Goal: Task Accomplishment & Management: Manage account settings

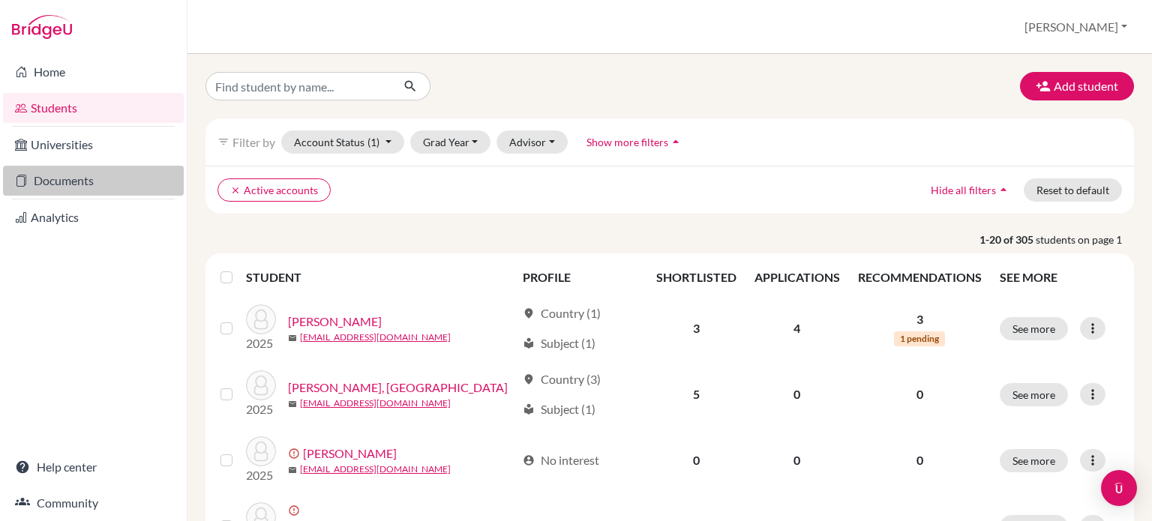
click at [48, 179] on link "Documents" at bounding box center [93, 181] width 181 height 30
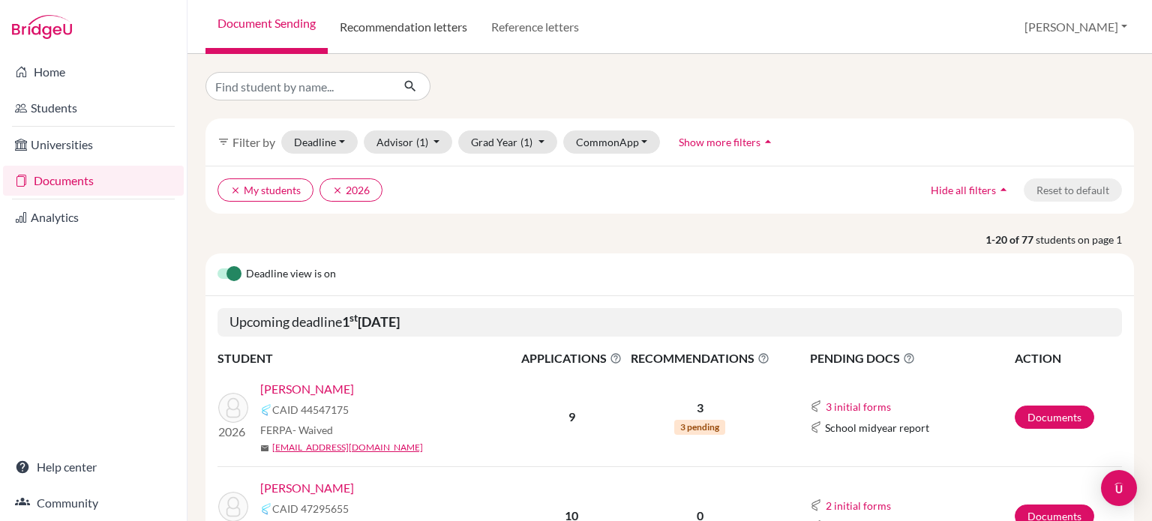
click at [430, 13] on link "Recommendation letters" at bounding box center [404, 27] width 152 height 54
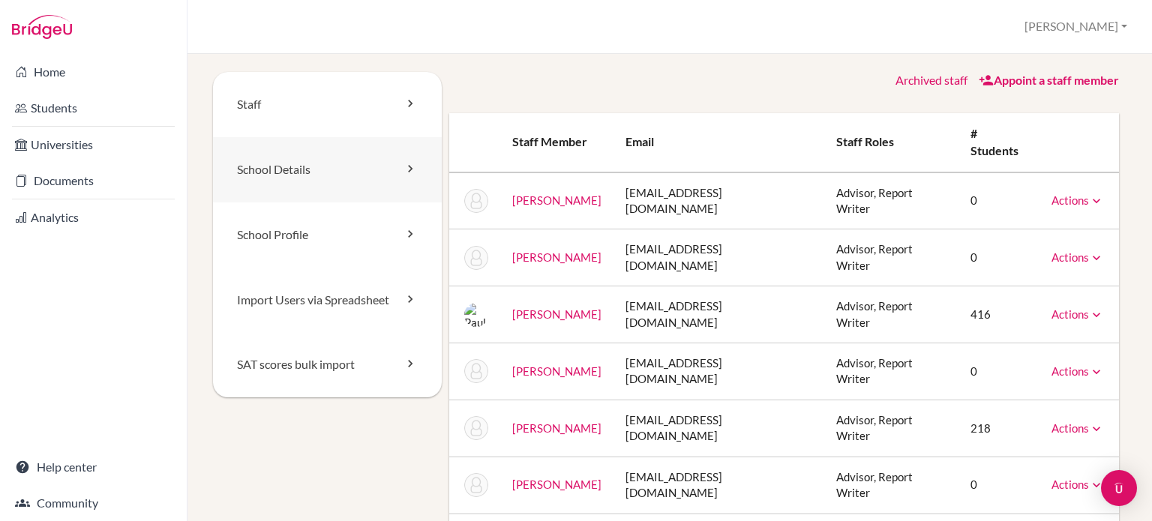
click at [292, 155] on link "School Details" at bounding box center [327, 169] width 229 height 65
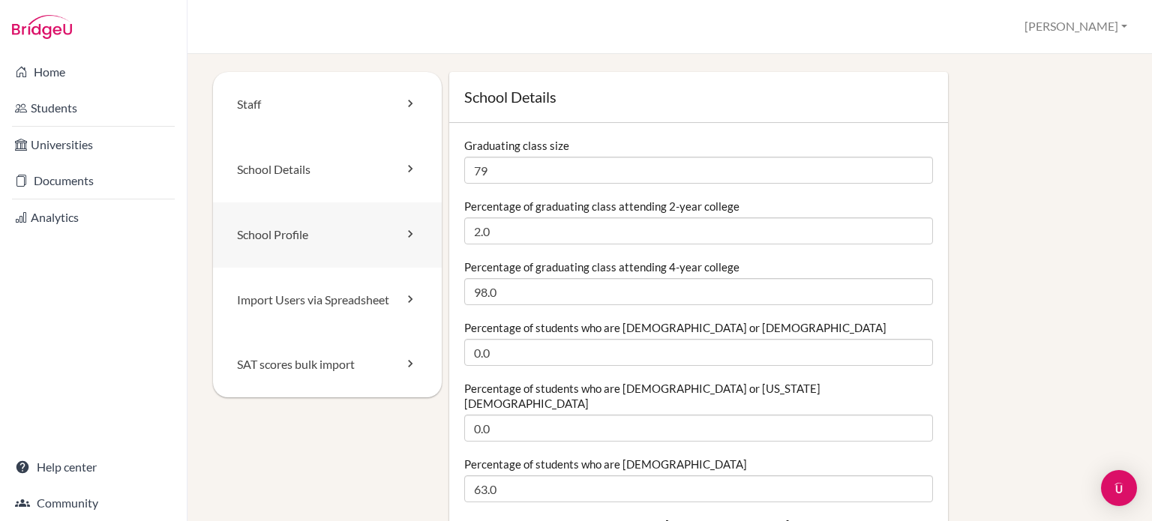
click at [294, 239] on link "School Profile" at bounding box center [327, 235] width 229 height 65
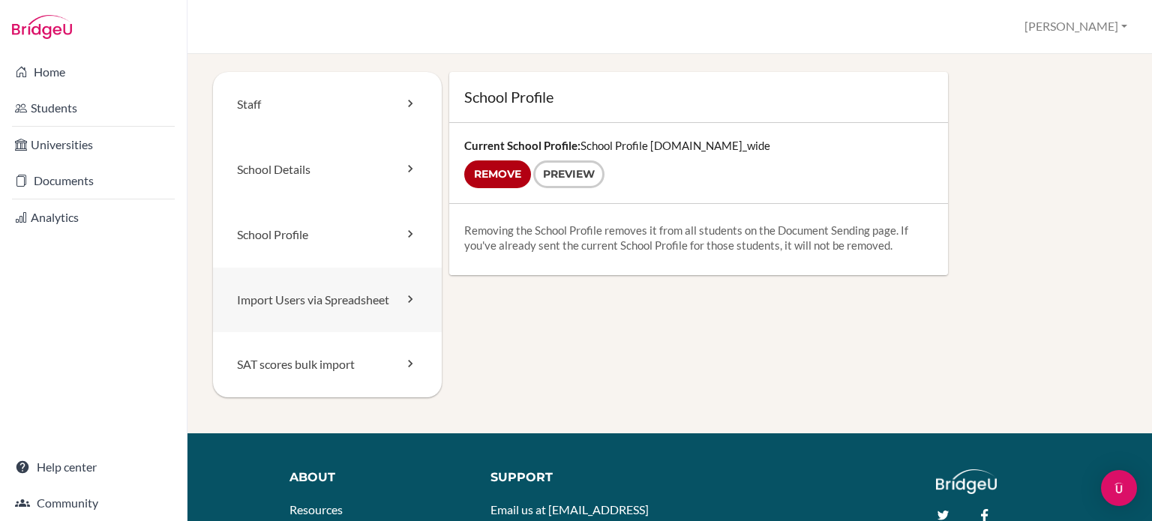
click at [297, 281] on link "Import Users via Spreadsheet" at bounding box center [327, 300] width 229 height 65
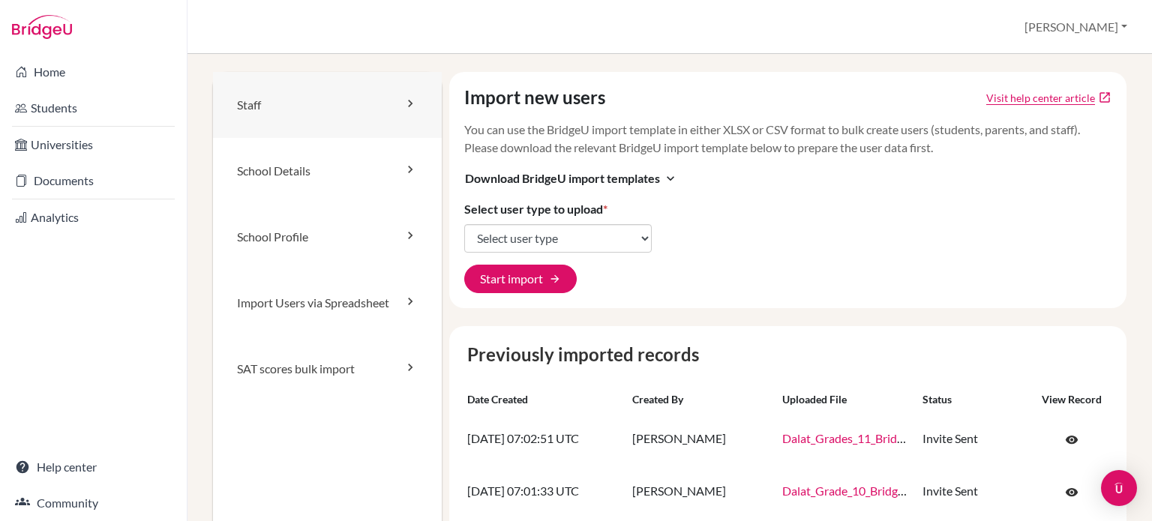
click at [299, 113] on link "Staff" at bounding box center [327, 105] width 229 height 66
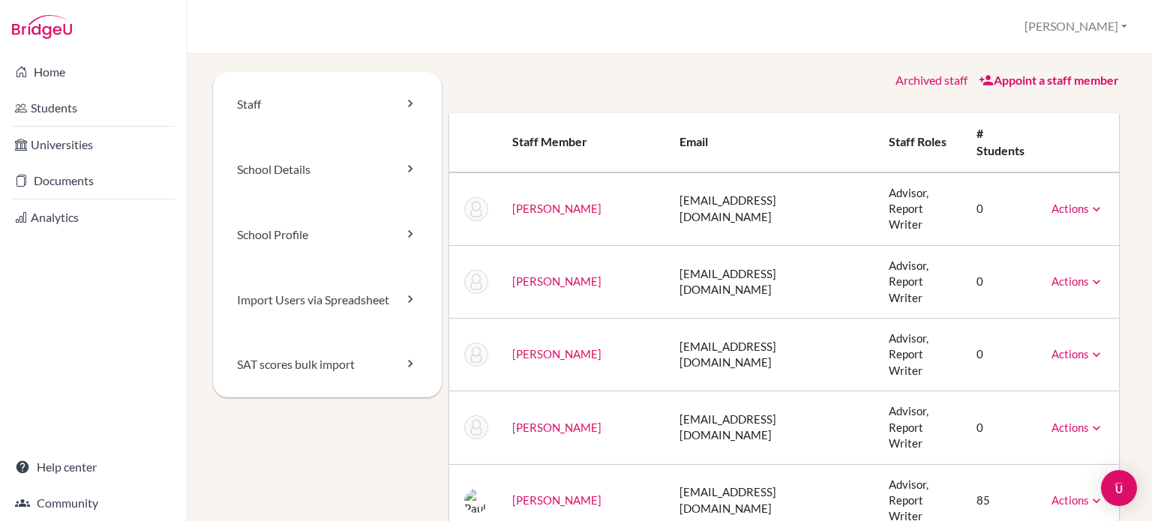
click at [1089, 202] on icon at bounding box center [1096, 209] width 15 height 15
click at [1040, 266] on link "Archive" at bounding box center [1040, 277] width 128 height 22
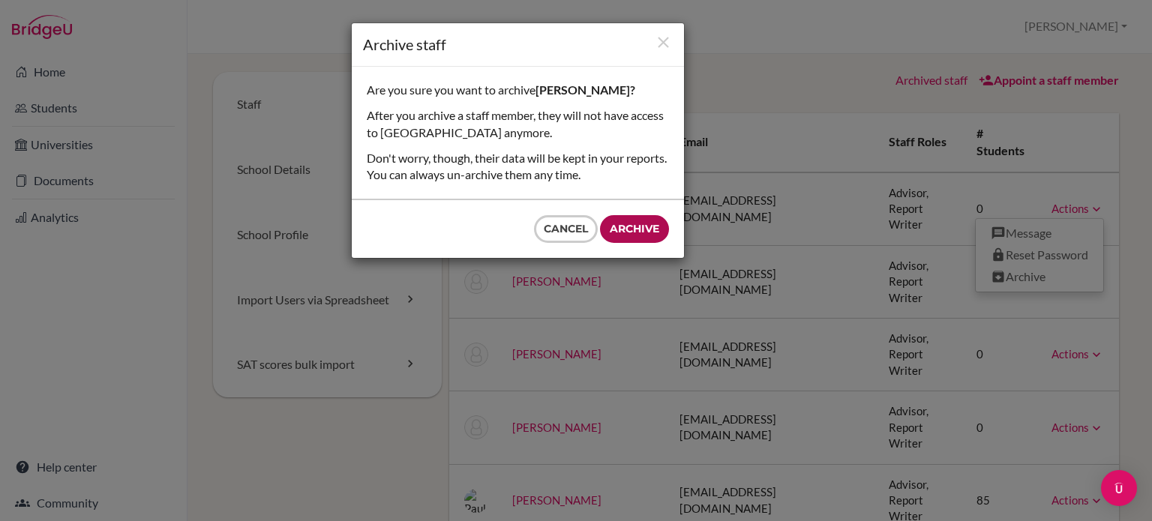
click at [641, 224] on input "Archive" at bounding box center [634, 229] width 69 height 28
type input "Archive"
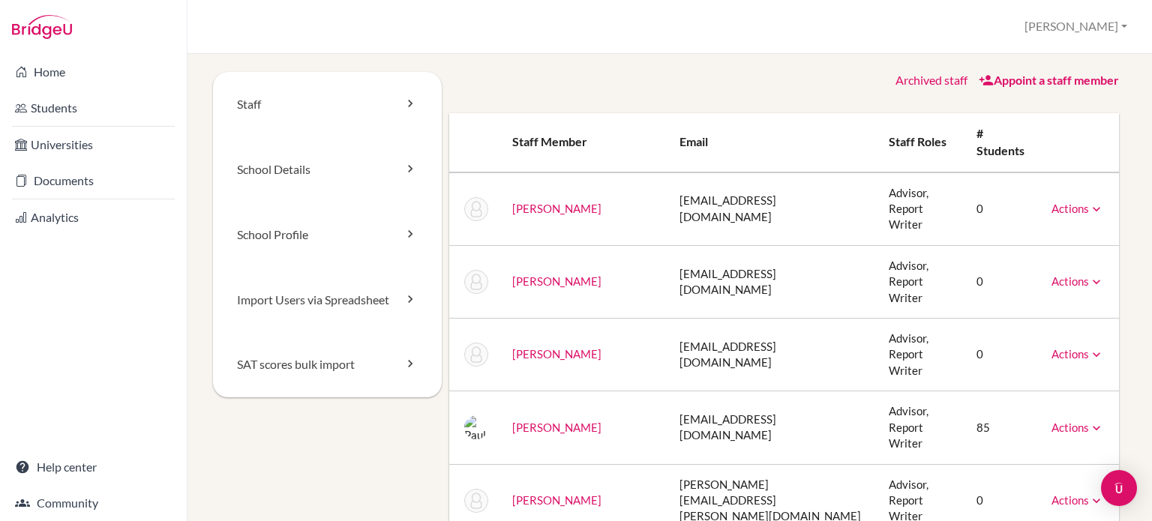
click at [1073, 347] on link "Actions" at bounding box center [1078, 354] width 53 height 14
click at [1062, 202] on link "Actions" at bounding box center [1078, 209] width 53 height 14
click at [1124, 172] on div "Staff School Details School Profile Import Users via Spreadsheet SAT scores bul…" at bounding box center [670, 287] width 965 height 467
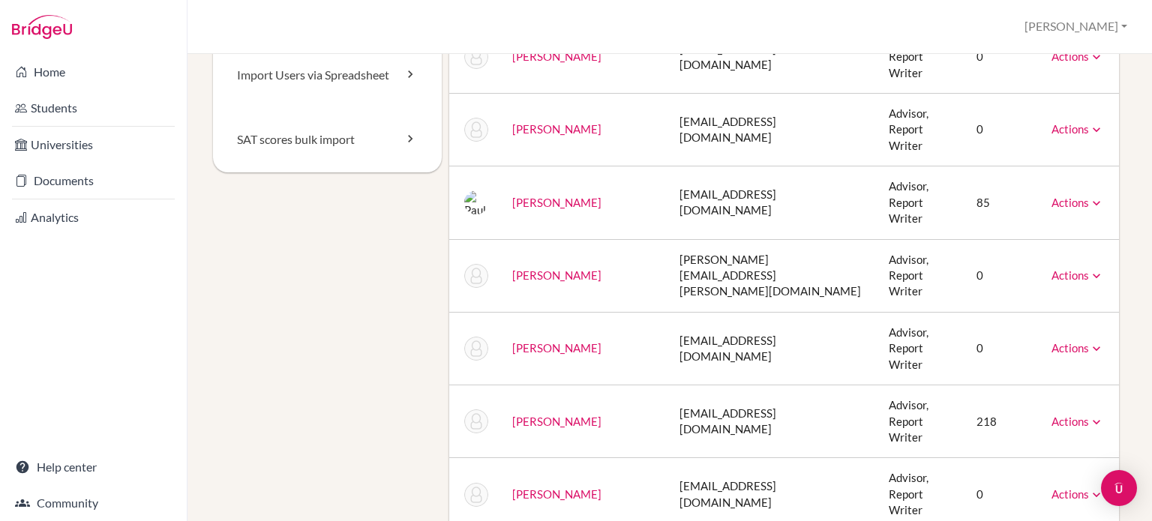
click at [1059, 488] on link "Actions" at bounding box center [1078, 495] width 53 height 14
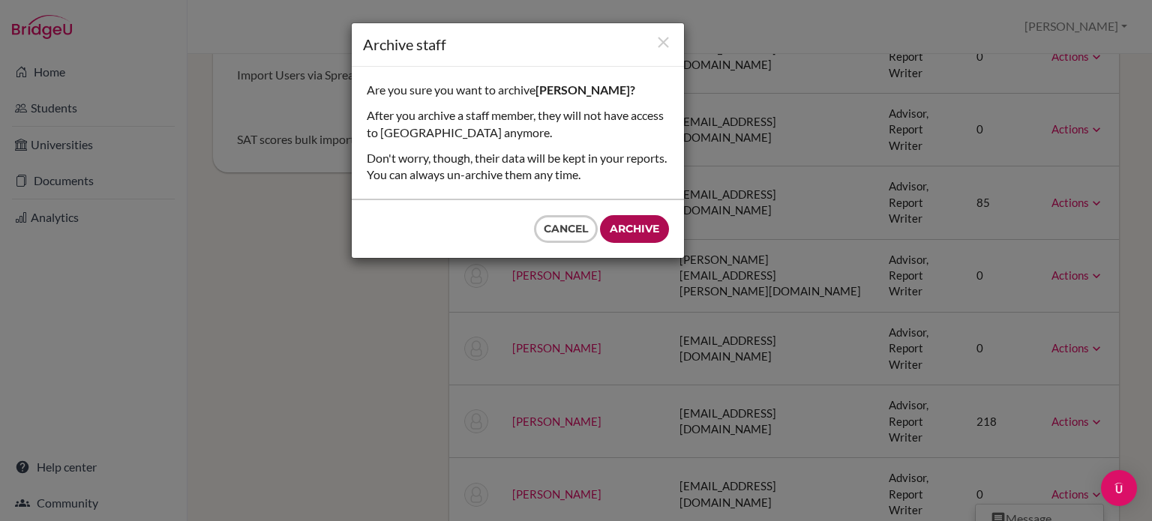
click at [633, 225] on input "Archive" at bounding box center [634, 229] width 69 height 28
type input "Archive"
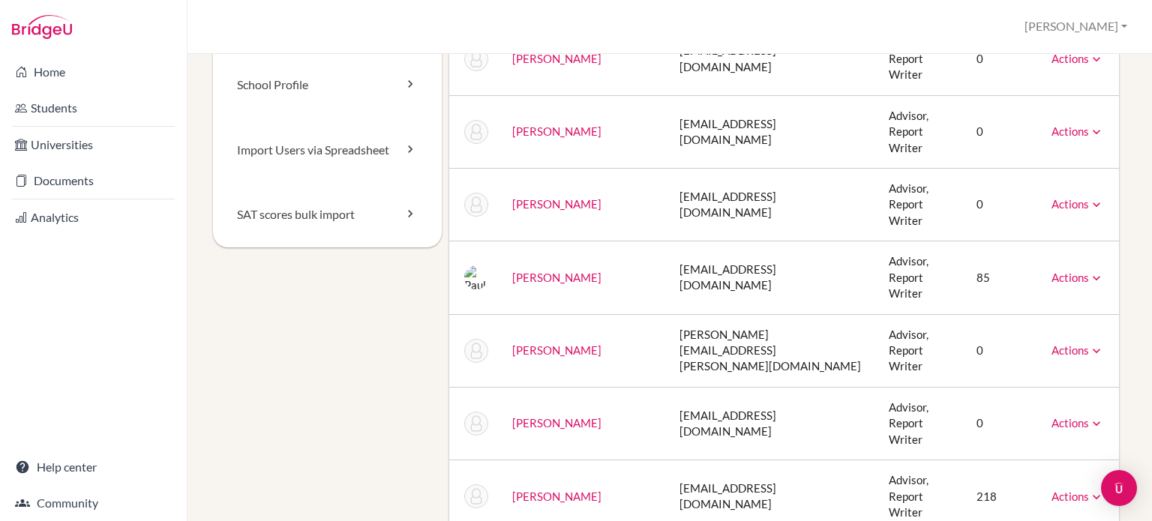
scroll to position [300, 0]
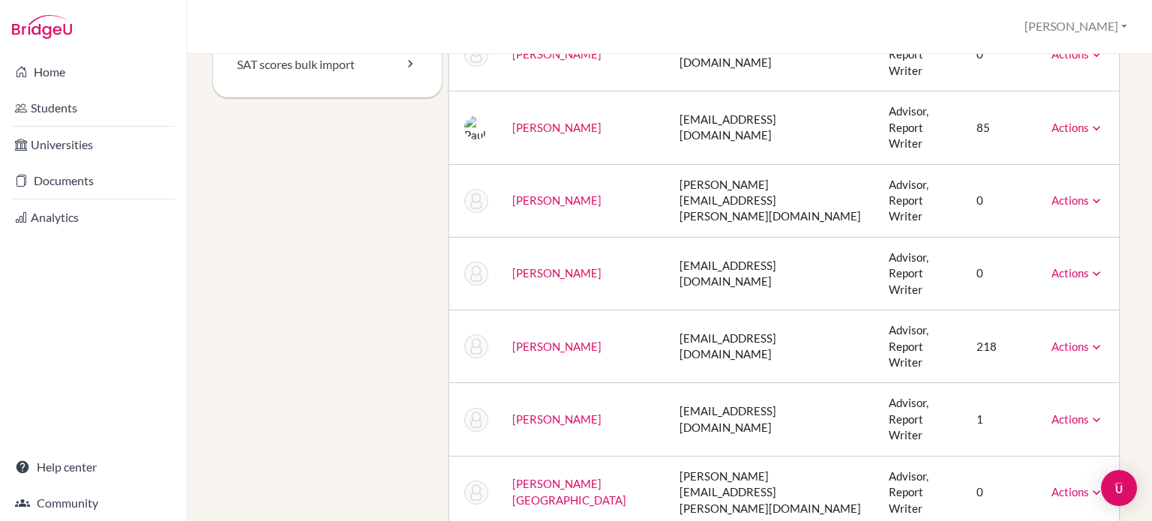
click at [1122, 371] on div "Staff School Details School Profile Import Users via Spreadsheet SAT scores bul…" at bounding box center [670, 287] width 965 height 467
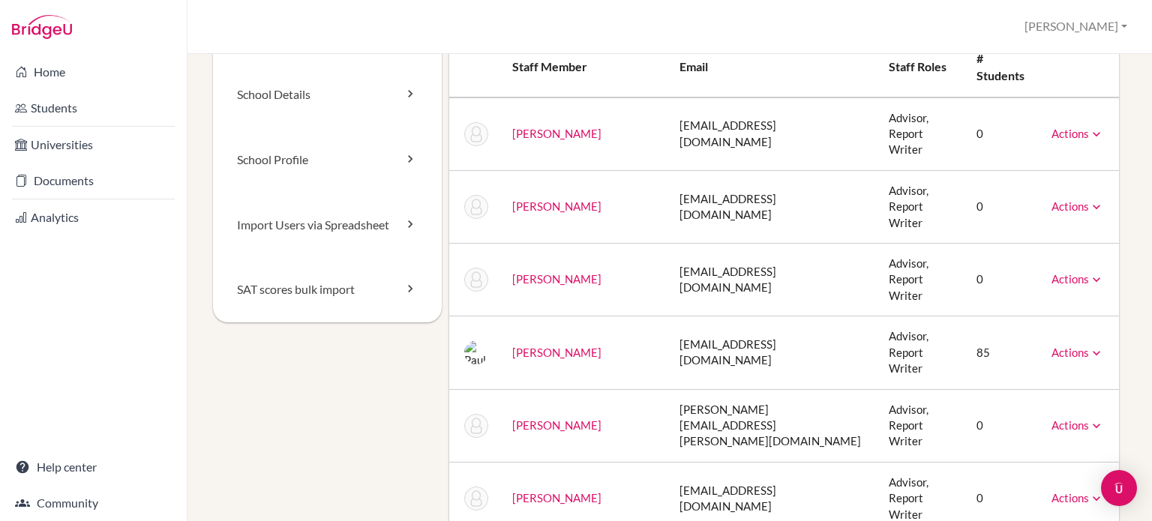
scroll to position [0, 0]
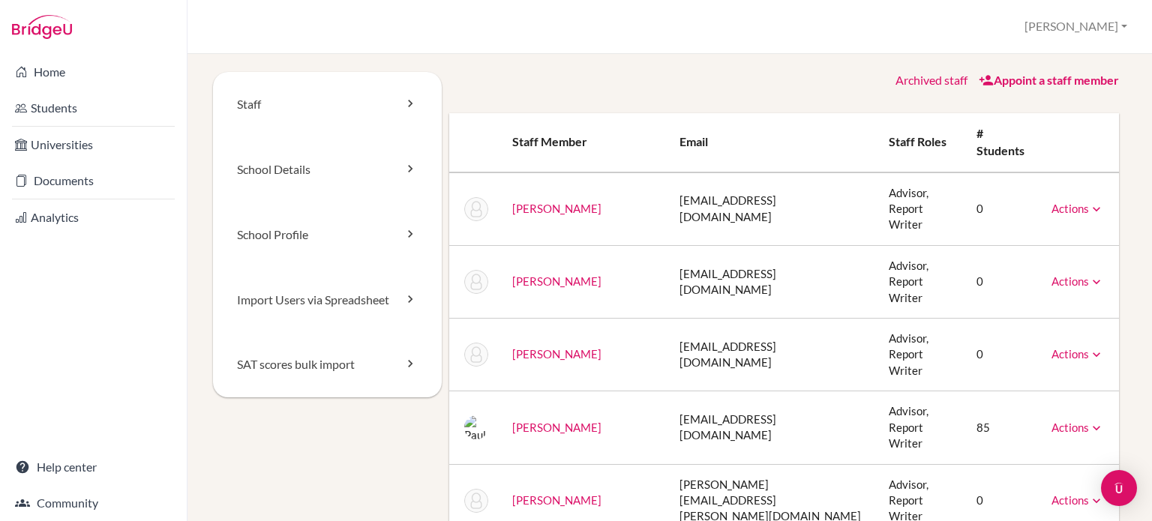
click at [1076, 202] on link "Actions" at bounding box center [1078, 209] width 53 height 14
click at [912, 86] on link "Archived staff" at bounding box center [932, 80] width 72 height 14
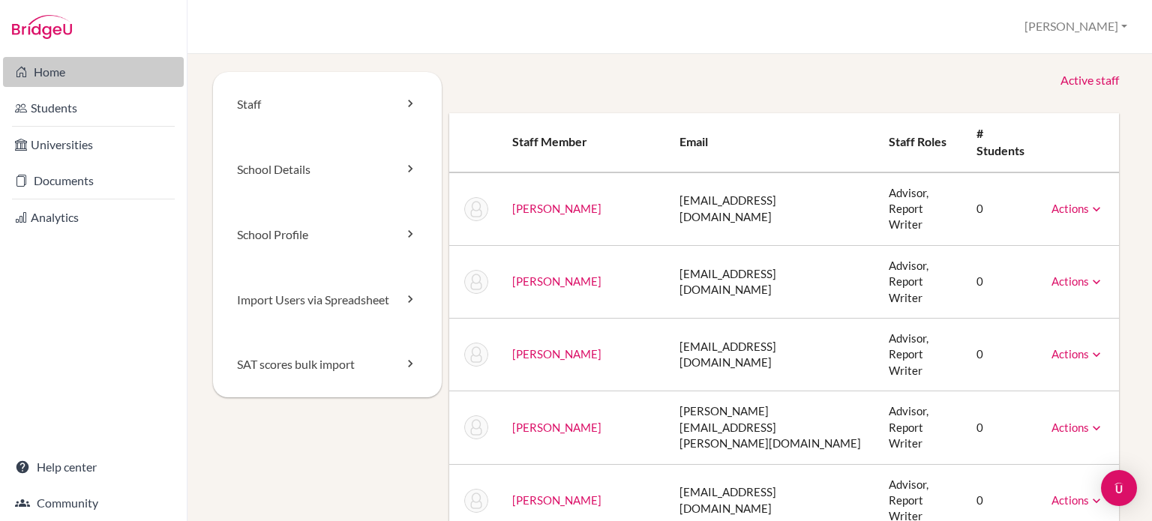
click at [119, 77] on link "Home" at bounding box center [93, 72] width 181 height 30
